Goal: Task Accomplishment & Management: Use online tool/utility

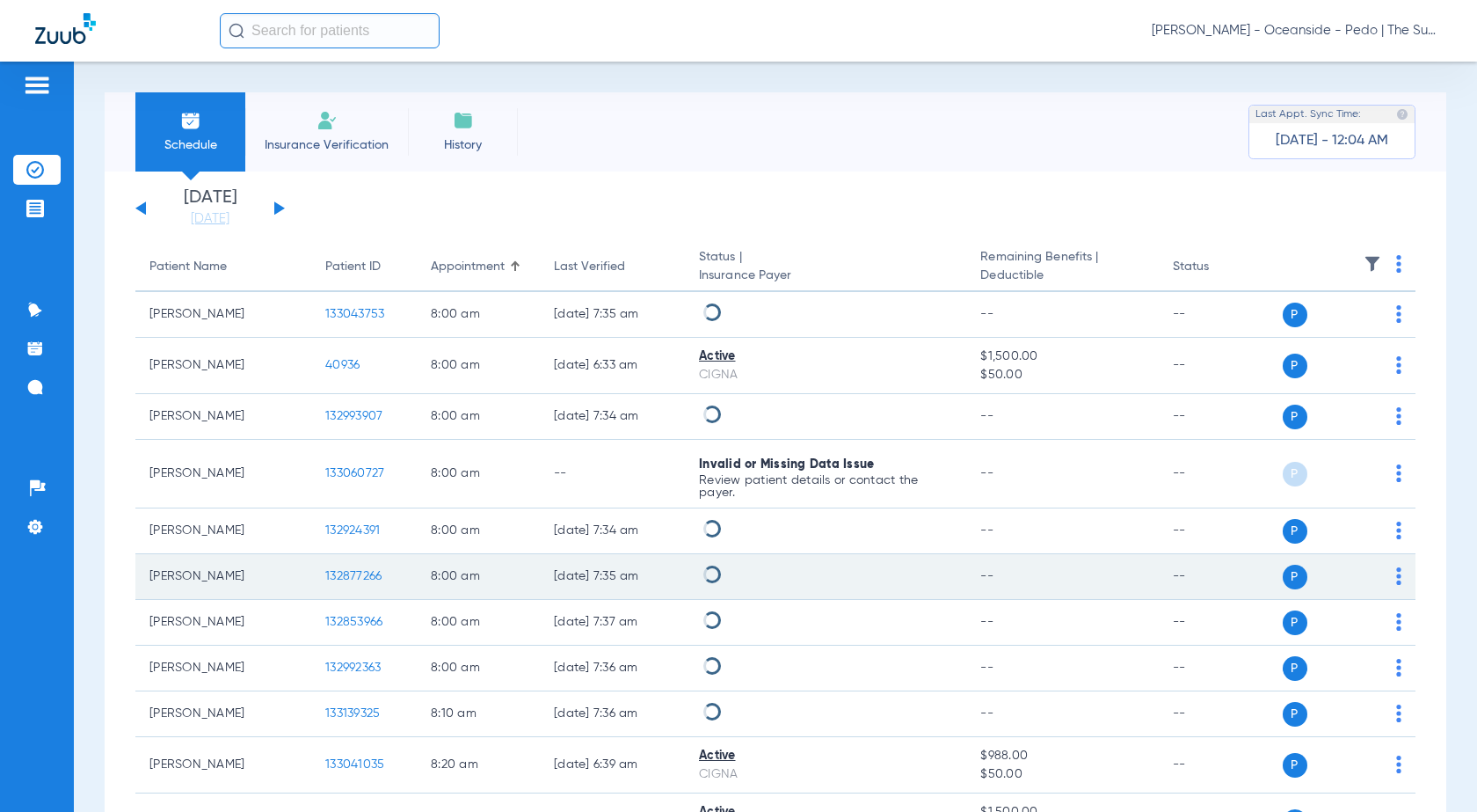
scroll to position [176, 0]
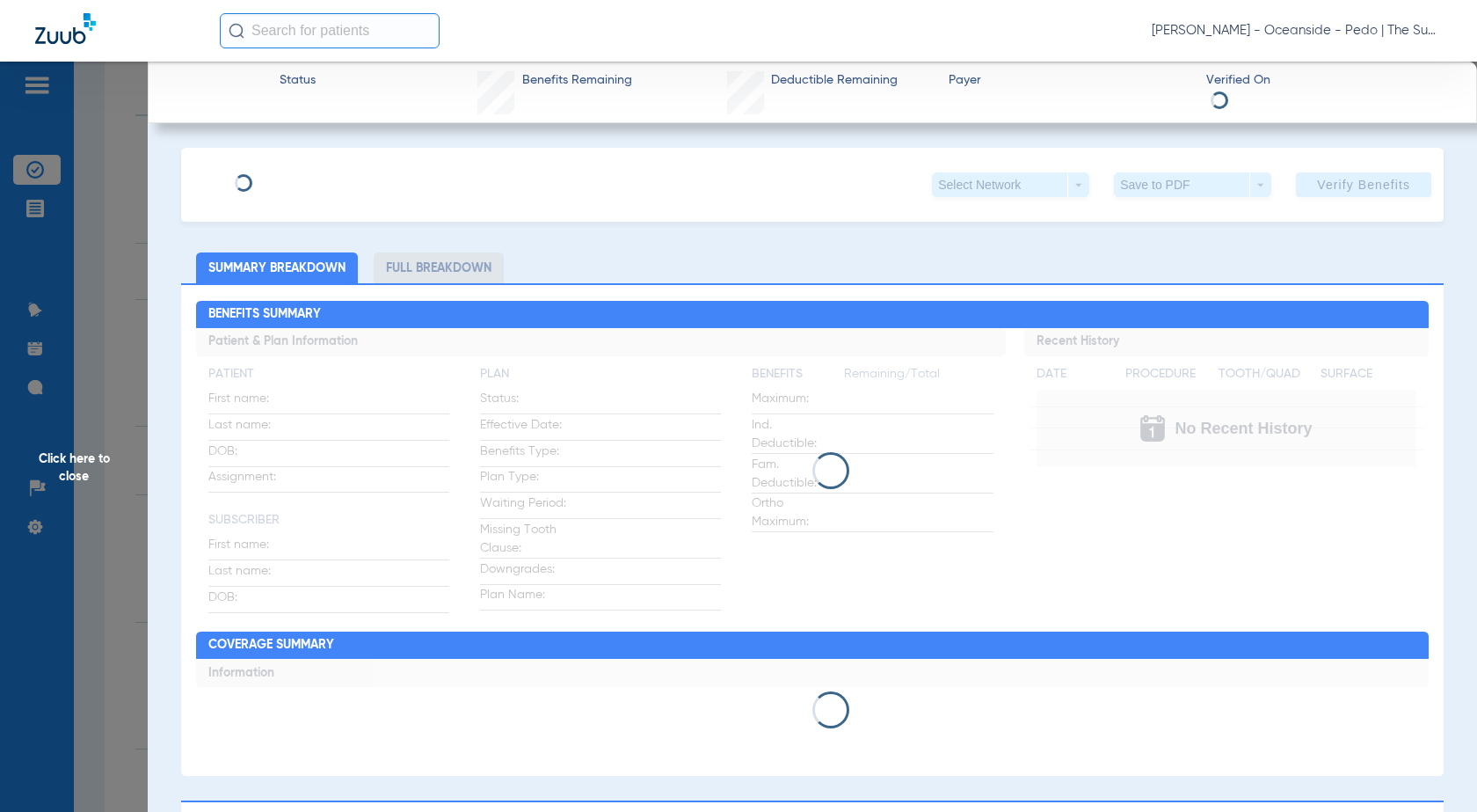
scroll to position [1319, 0]
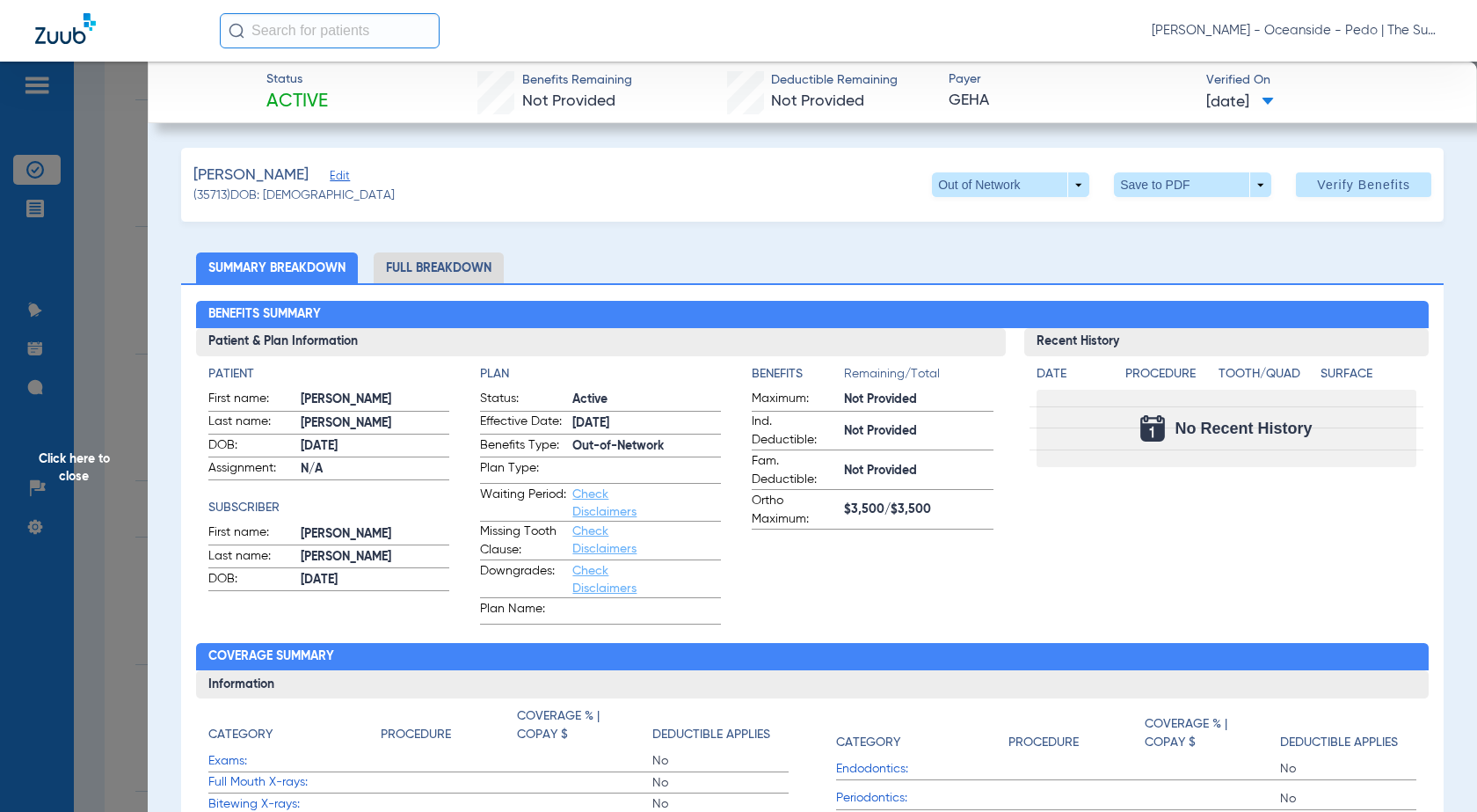
click at [77, 262] on span "Click here to close" at bounding box center [74, 468] width 148 height 812
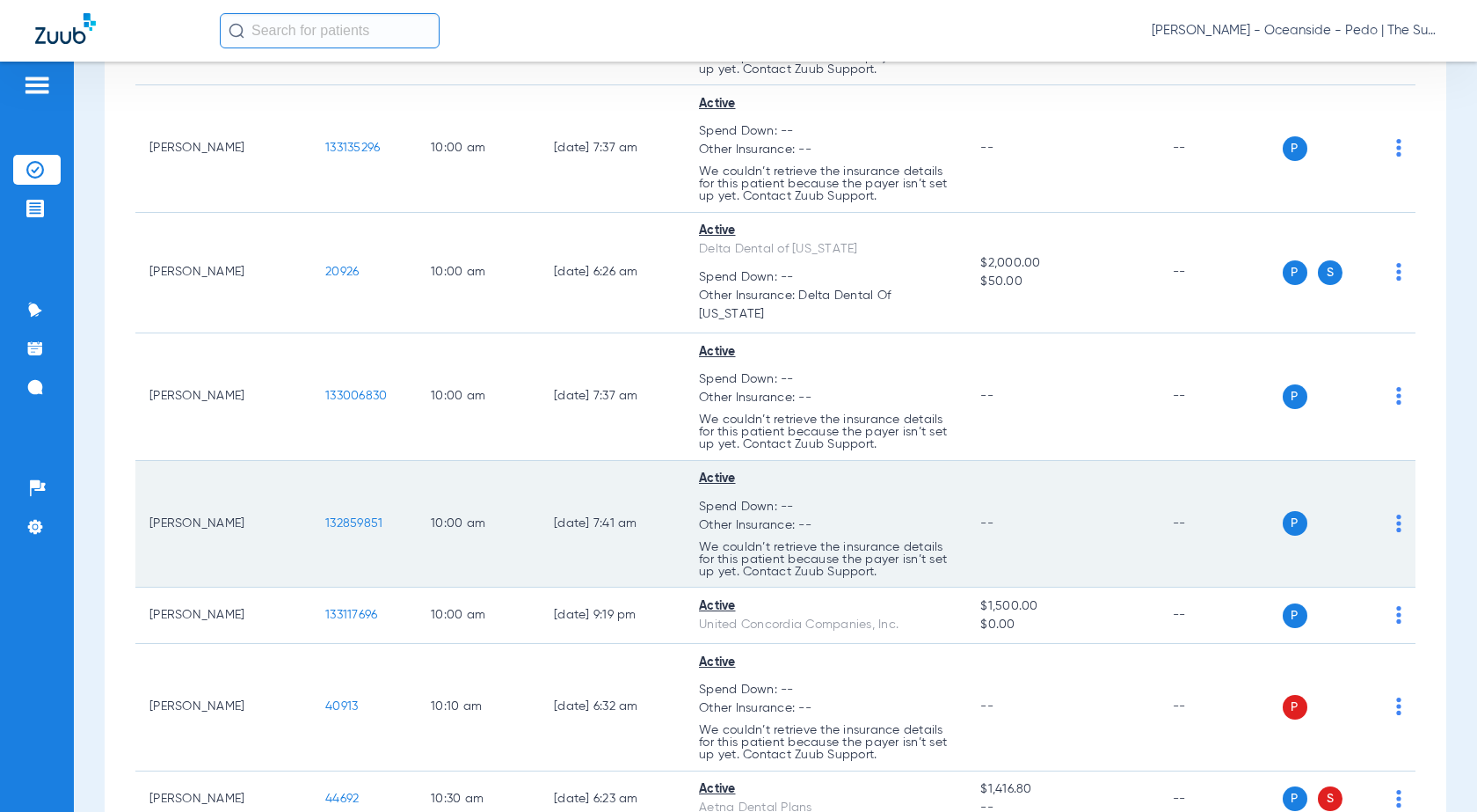
scroll to position [4220, 0]
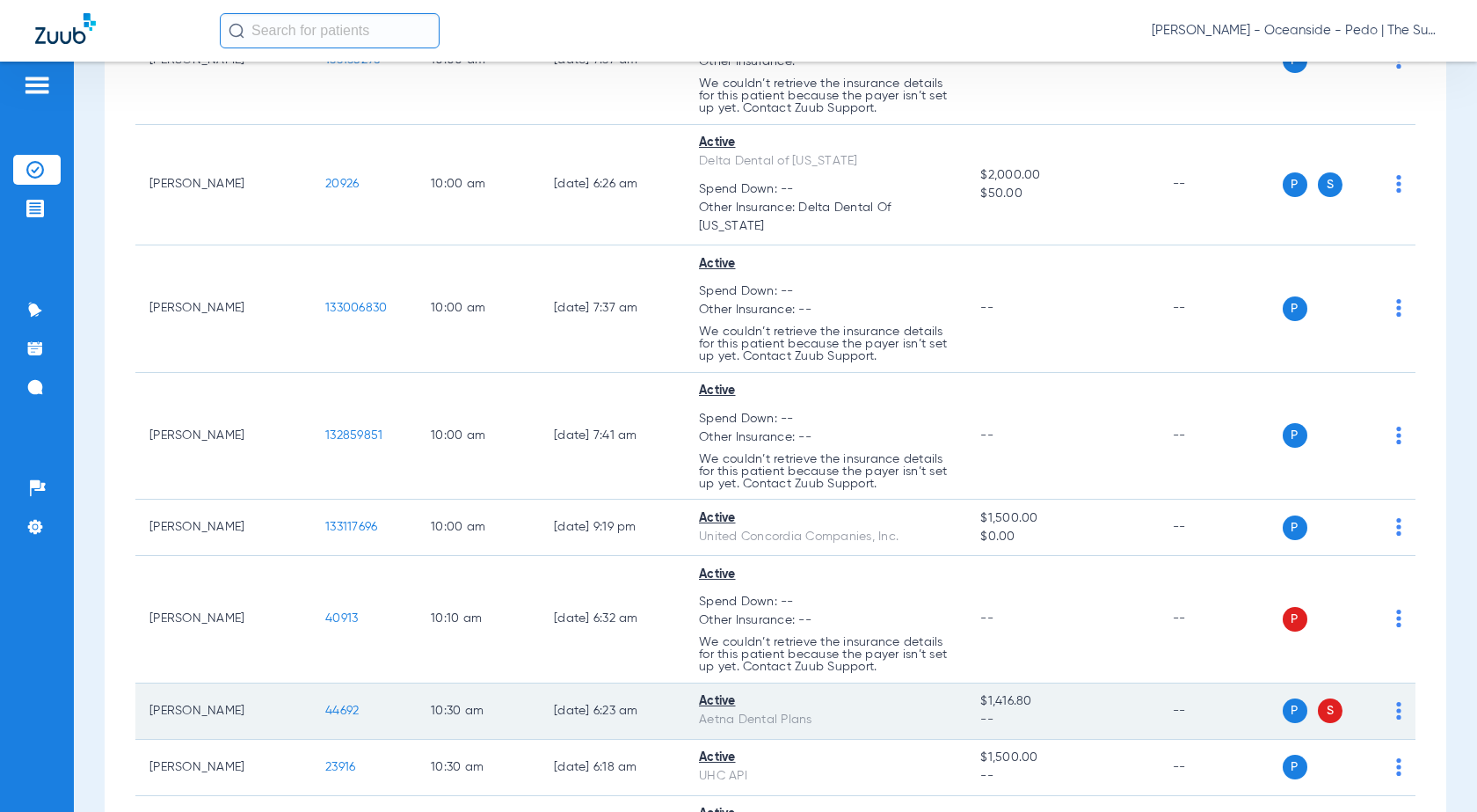
click at [344, 717] on span "44692" at bounding box center [342, 711] width 33 height 12
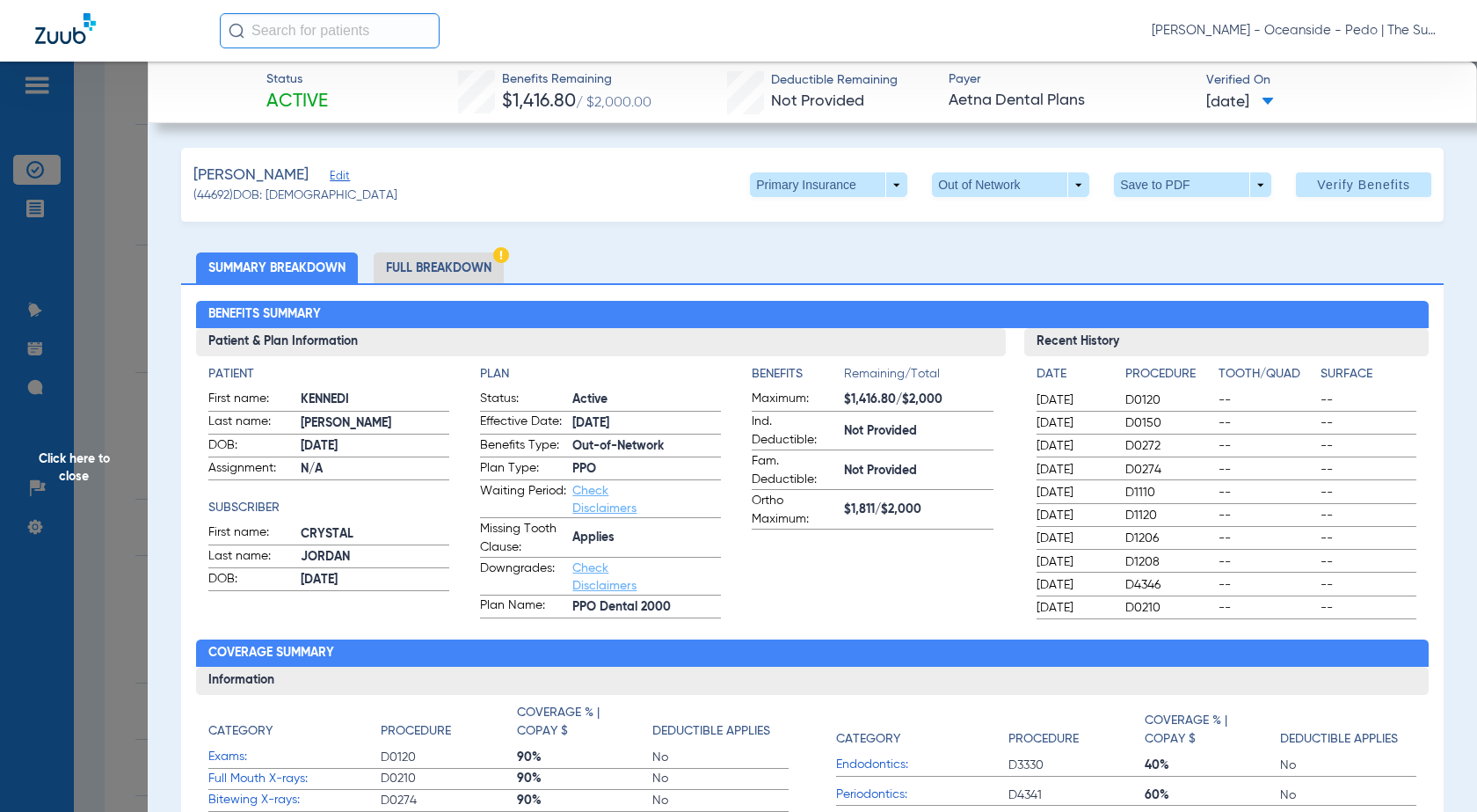
click at [476, 260] on li "Full Breakdown" at bounding box center [439, 268] width 130 height 31
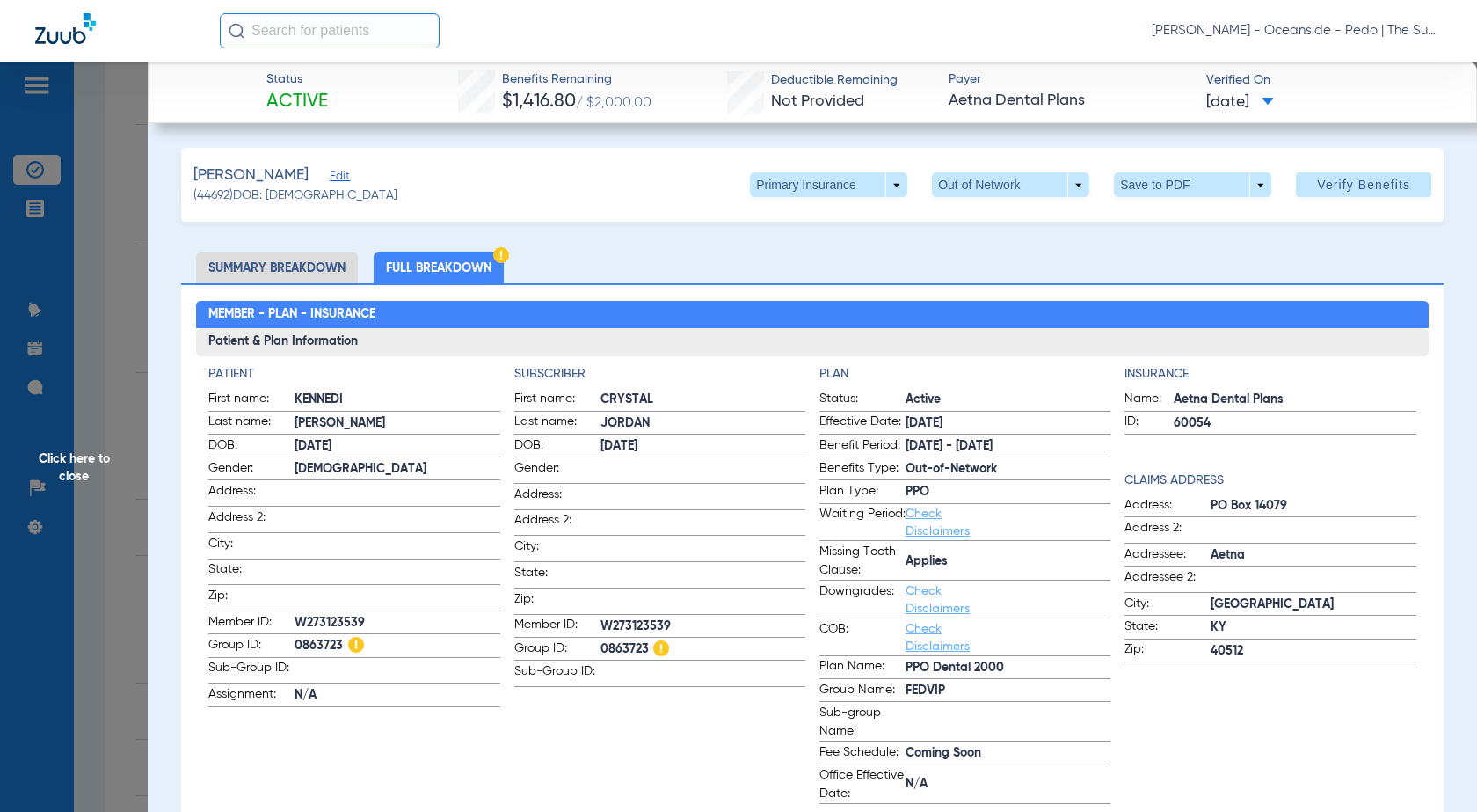
click at [55, 375] on span "Click here to close" at bounding box center [74, 468] width 148 height 812
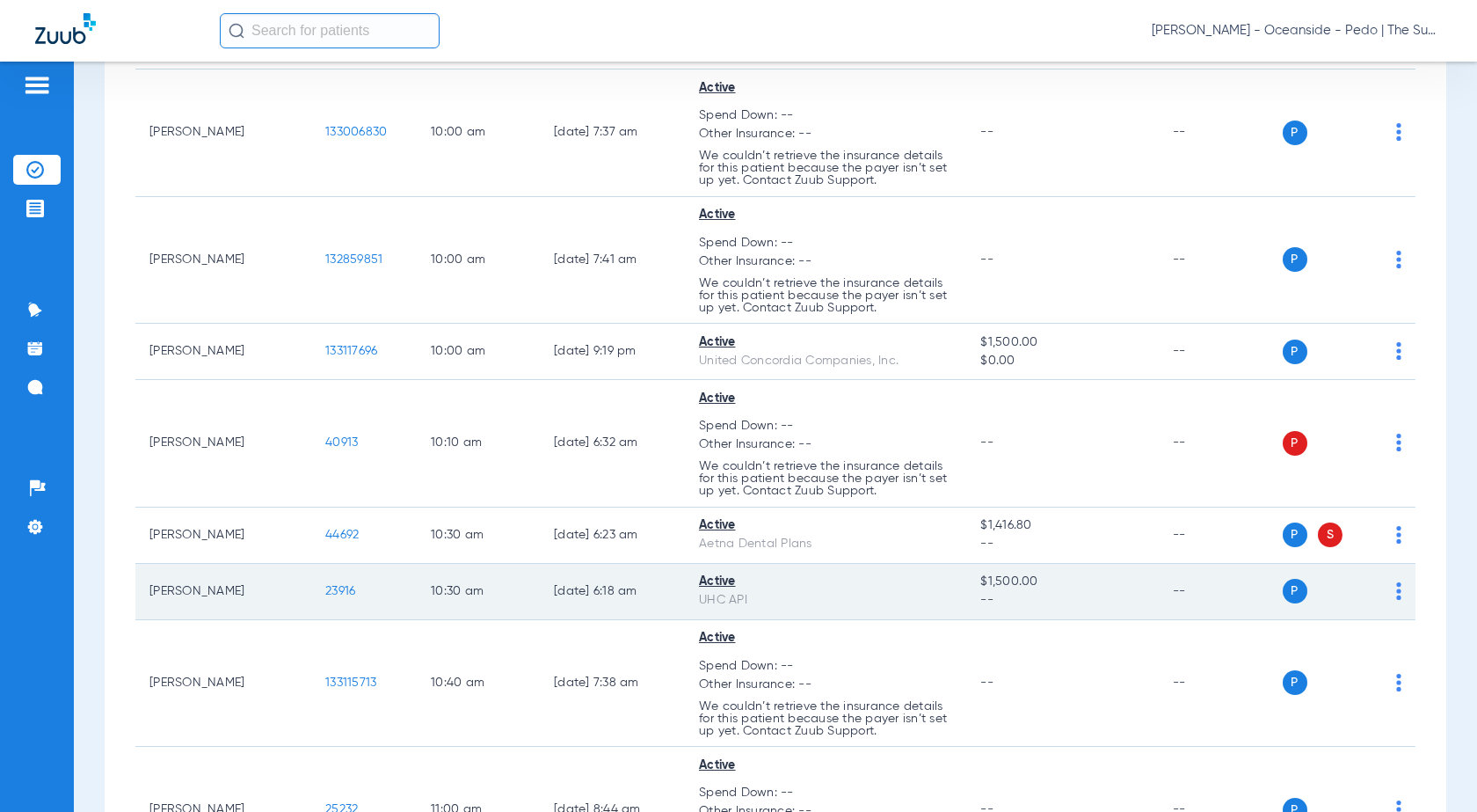
scroll to position [4484, 0]
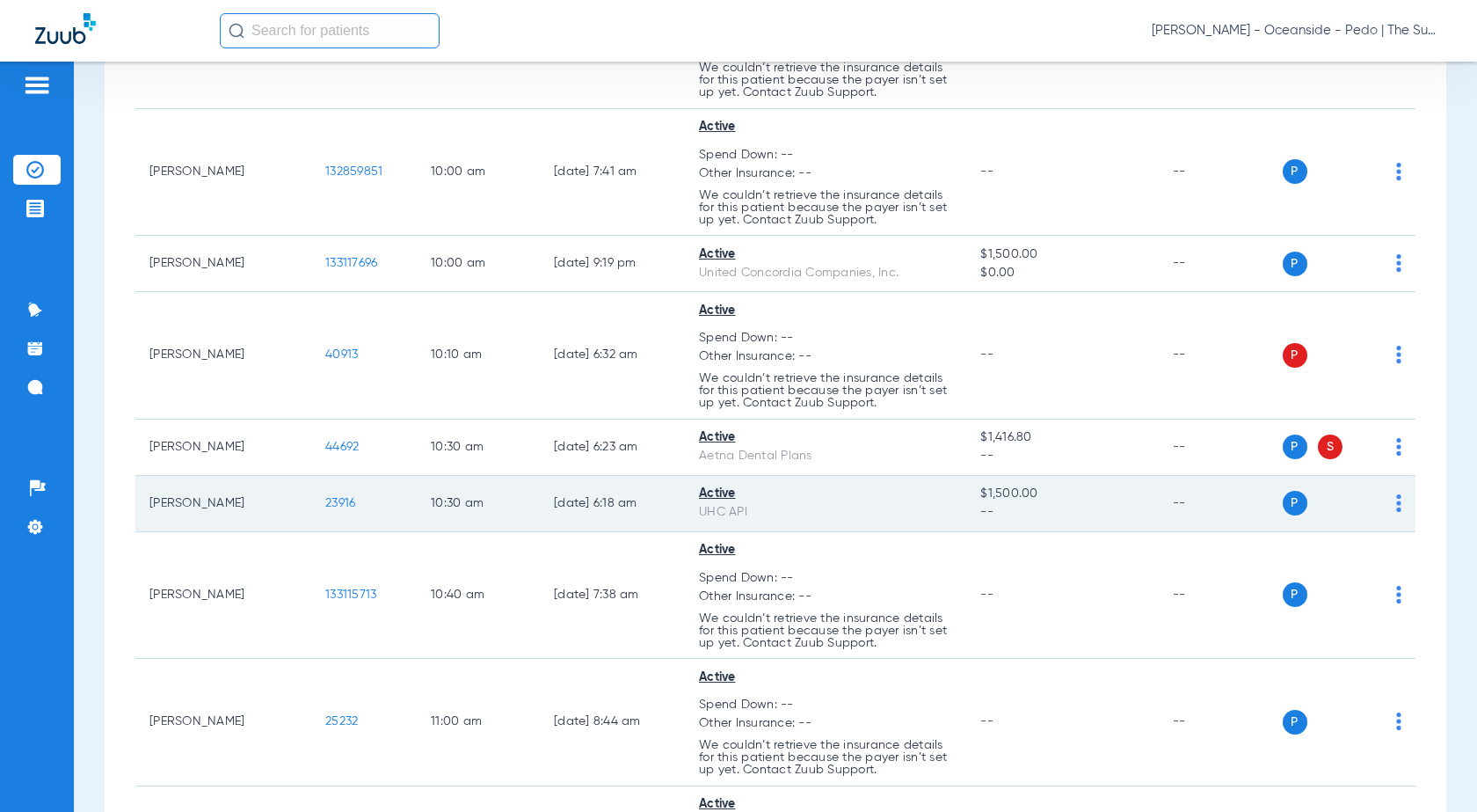
click at [341, 501] on span "23916" at bounding box center [340, 503] width 30 height 12
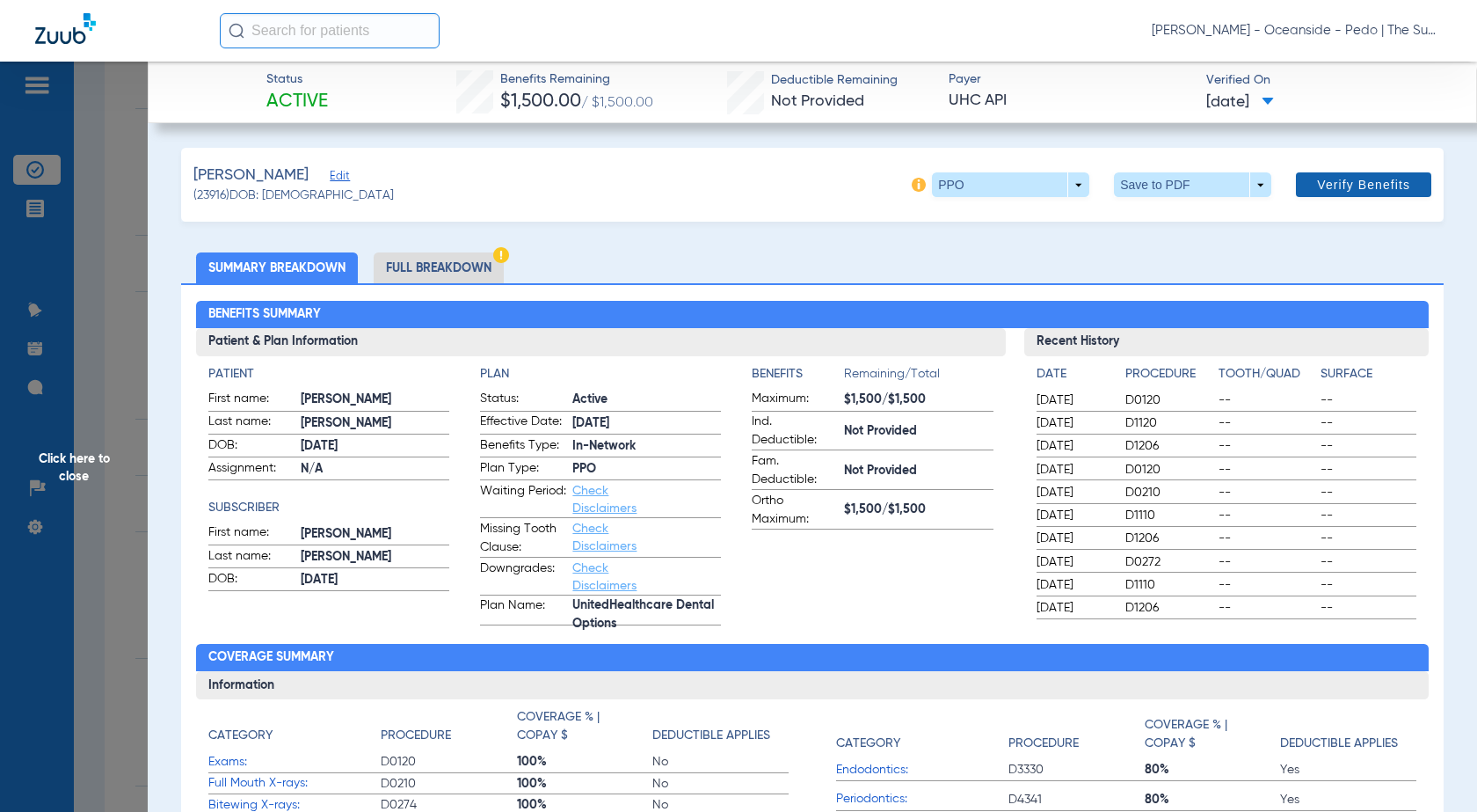
click at [1324, 185] on span "Verify Benefits" at bounding box center [1364, 185] width 93 height 14
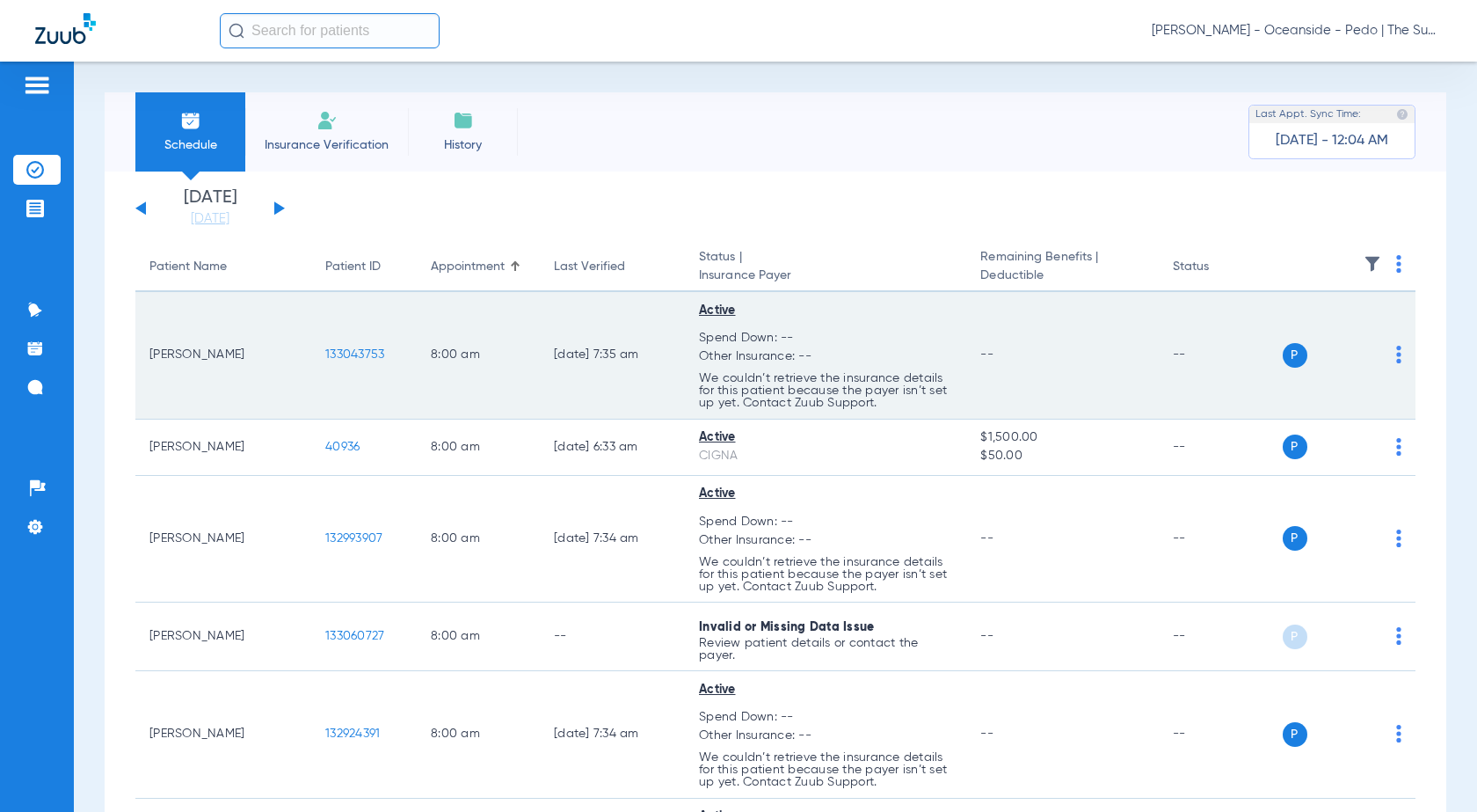
click at [1389, 258] on th at bounding box center [1347, 268] width 138 height 49
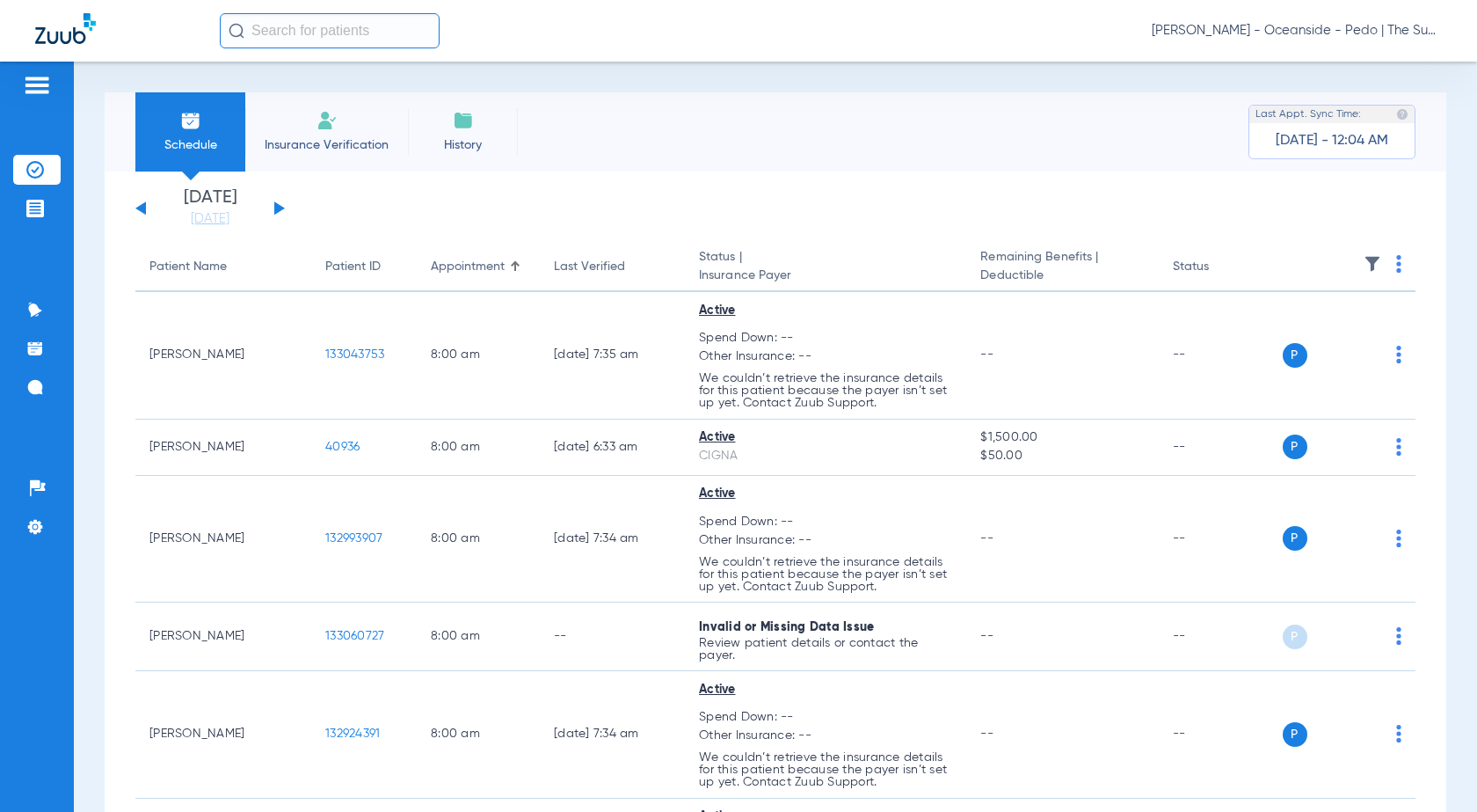
click at [1383, 268] on th at bounding box center [1347, 268] width 138 height 49
click at [1396, 268] on img at bounding box center [1399, 264] width 5 height 18
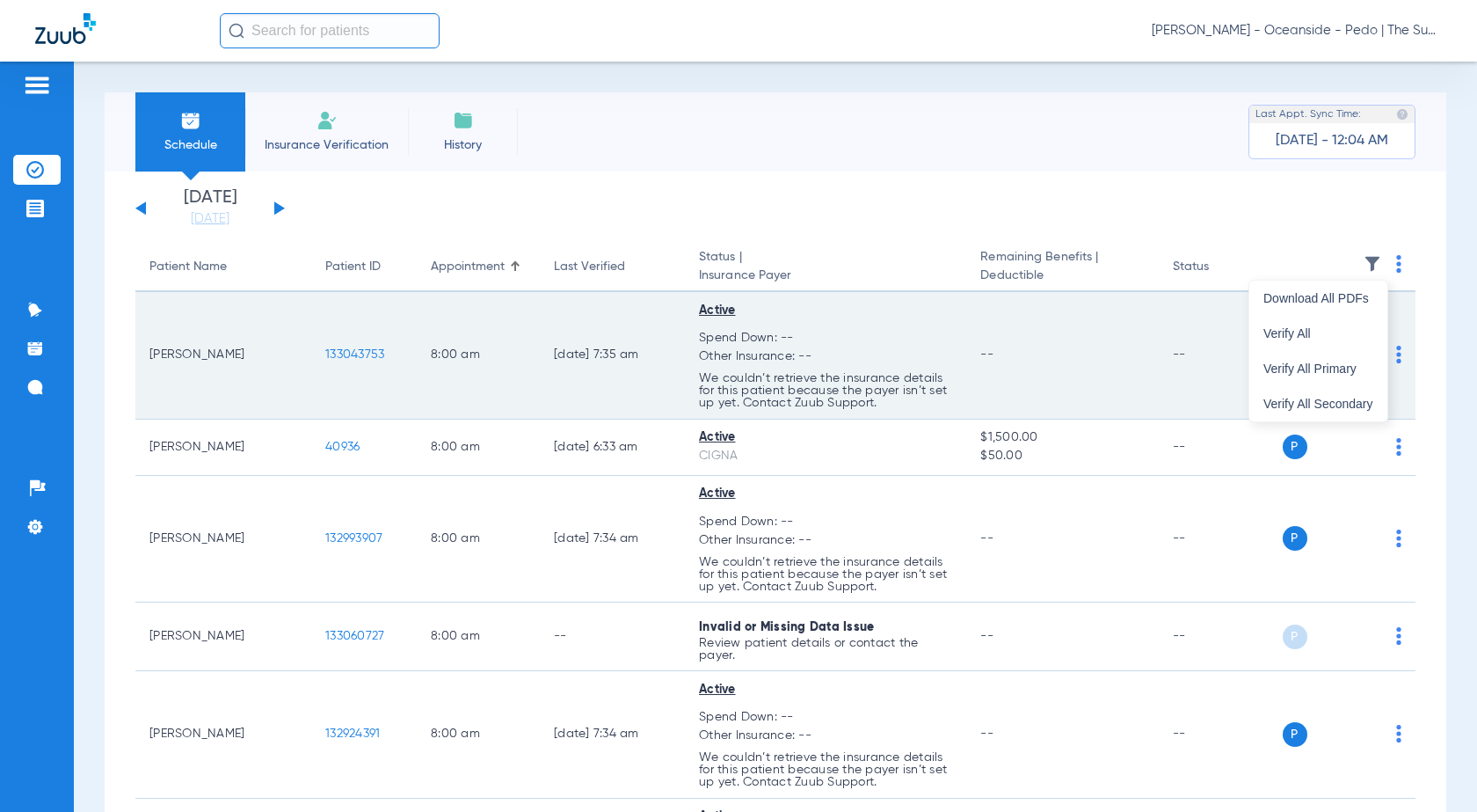
click at [1289, 328] on span "Verify All" at bounding box center [1318, 333] width 110 height 12
